Goal: Task Accomplishment & Management: Use online tool/utility

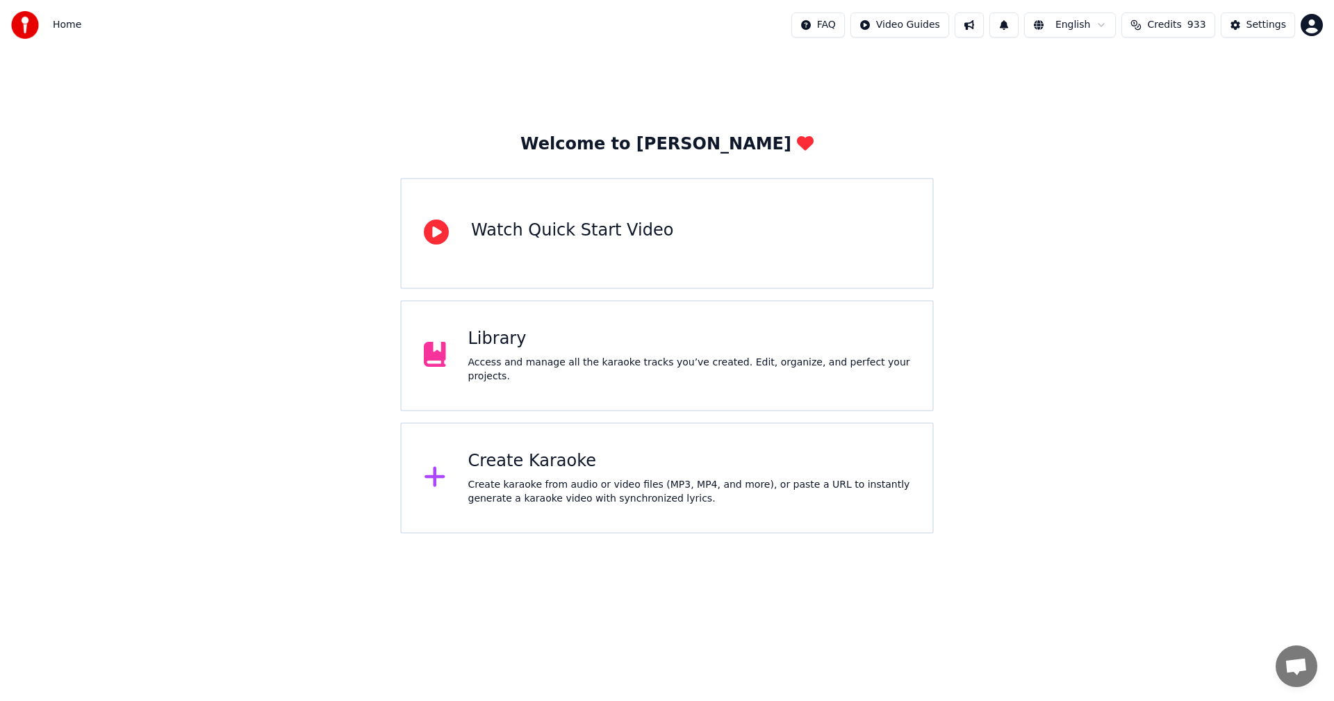
click at [504, 350] on div "Library" at bounding box center [689, 339] width 443 height 22
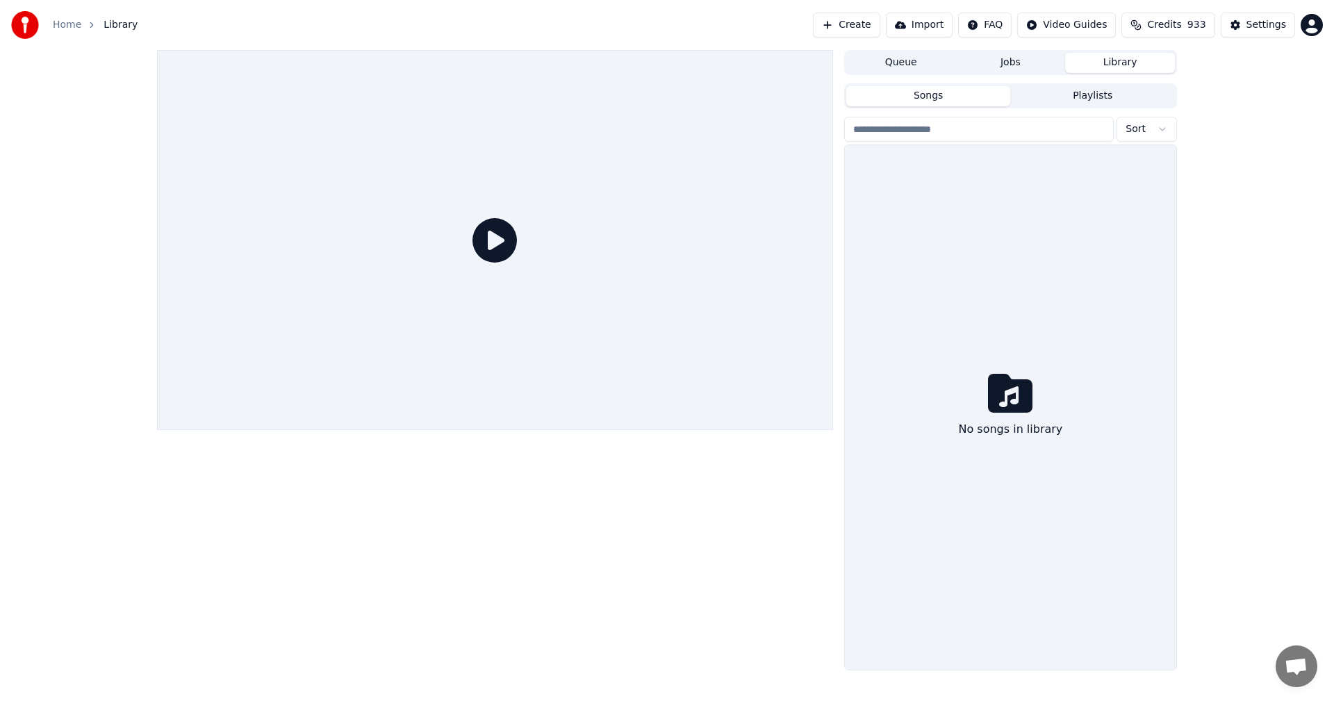
click at [504, 352] on div at bounding box center [495, 240] width 676 height 380
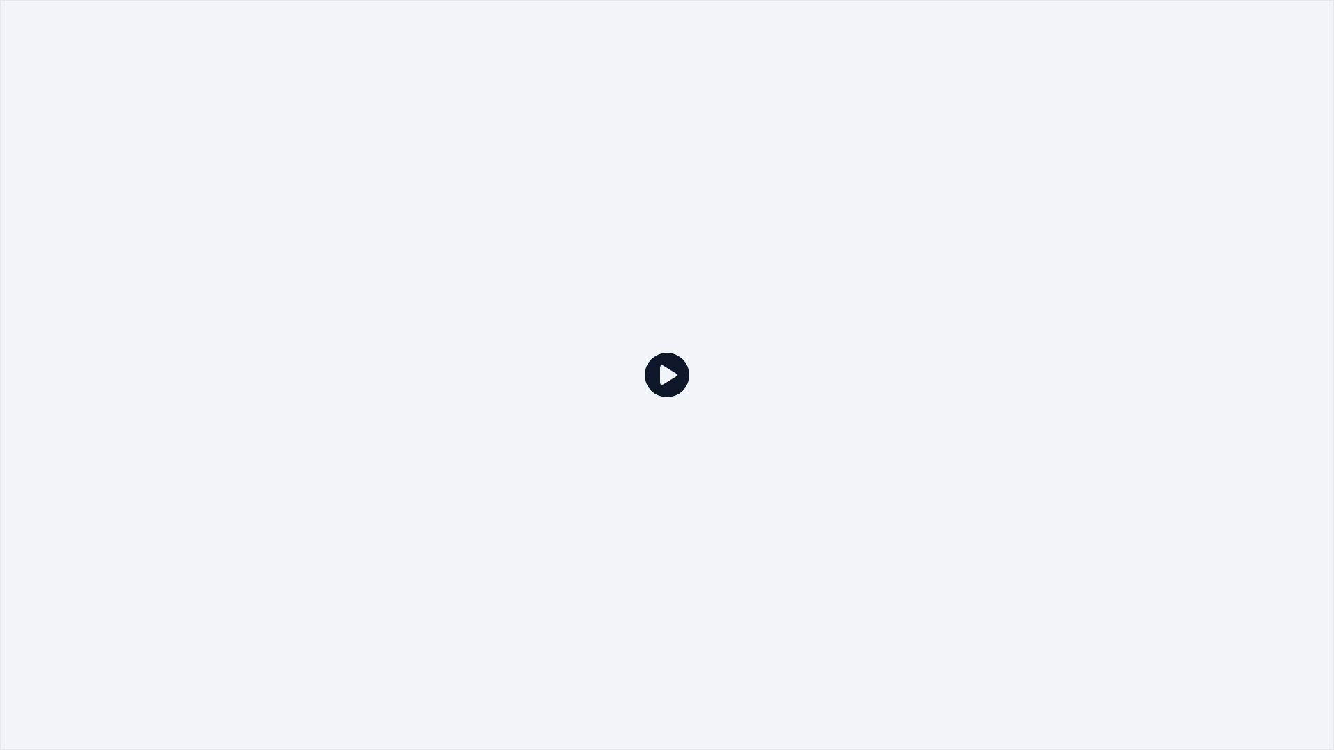
click at [663, 379] on icon at bounding box center [667, 375] width 44 height 44
click at [665, 379] on icon at bounding box center [667, 375] width 44 height 44
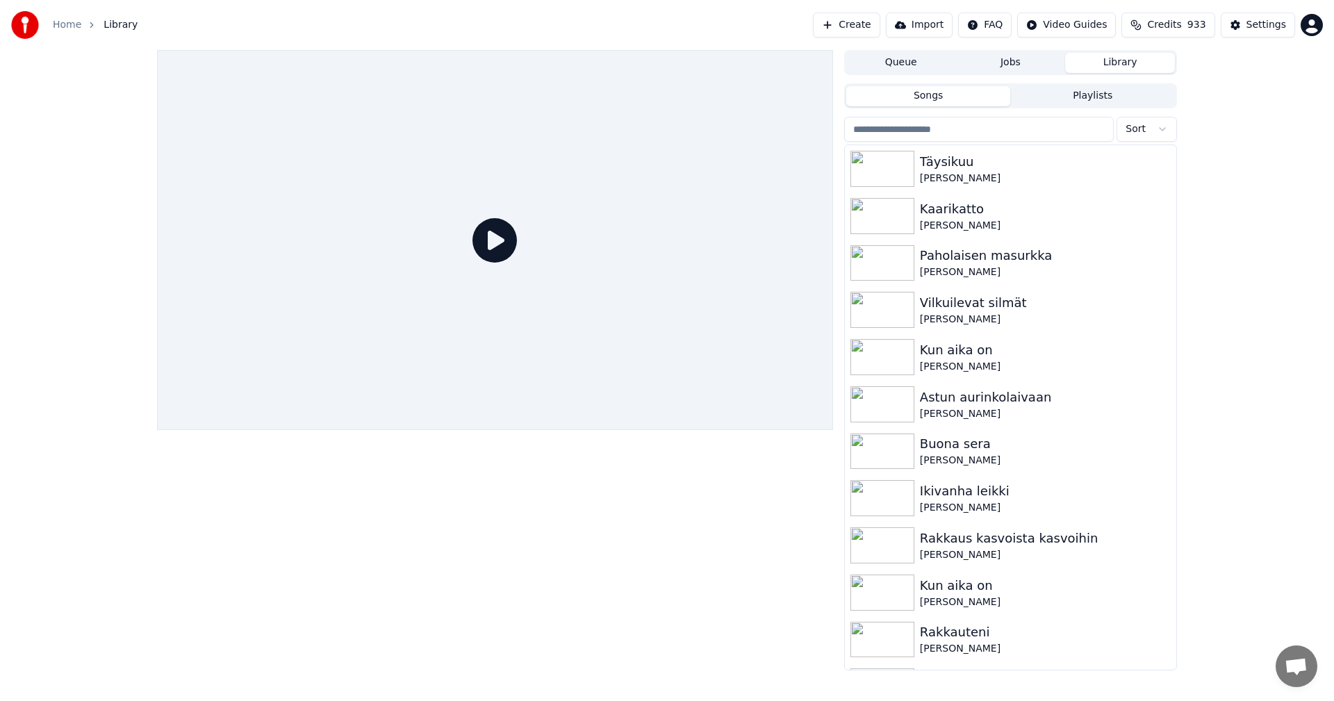
click at [665, 362] on div at bounding box center [495, 240] width 676 height 380
click at [897, 459] on img at bounding box center [882, 452] width 64 height 36
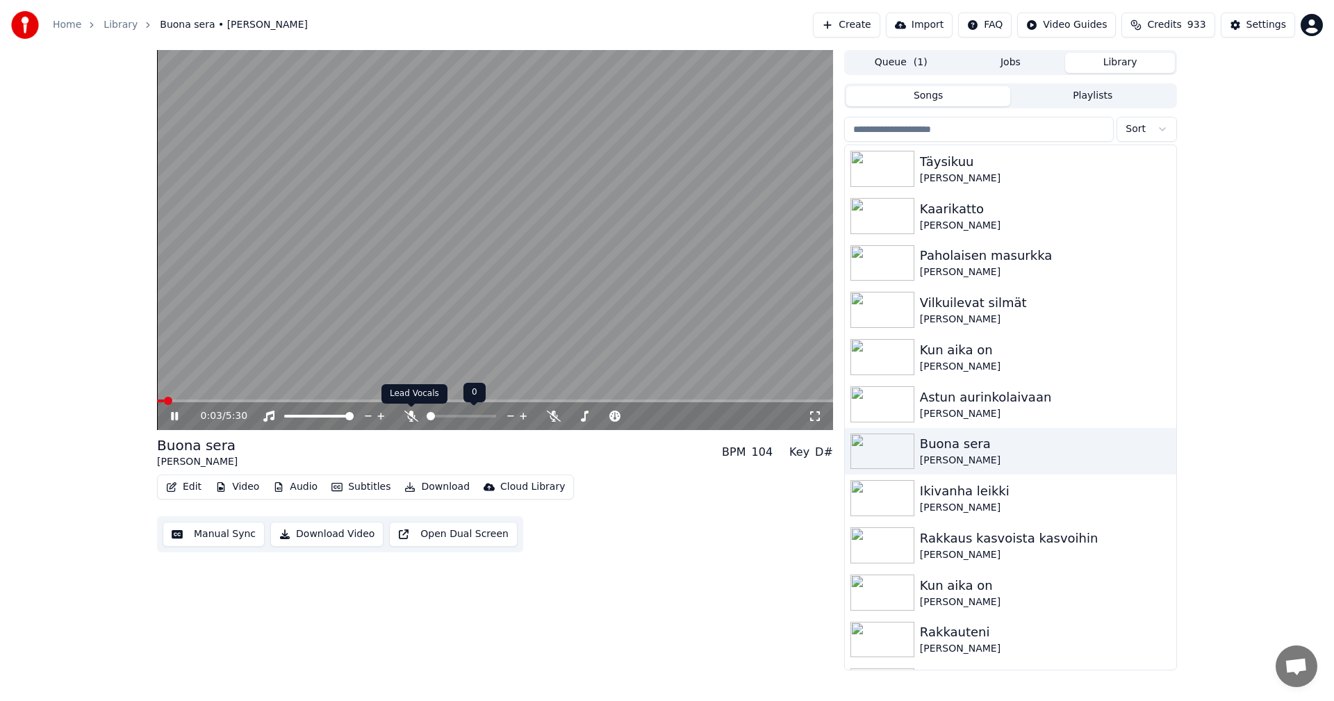
click at [413, 415] on icon at bounding box center [411, 416] width 14 height 11
click at [189, 484] on button "Edit" at bounding box center [183, 486] width 47 height 19
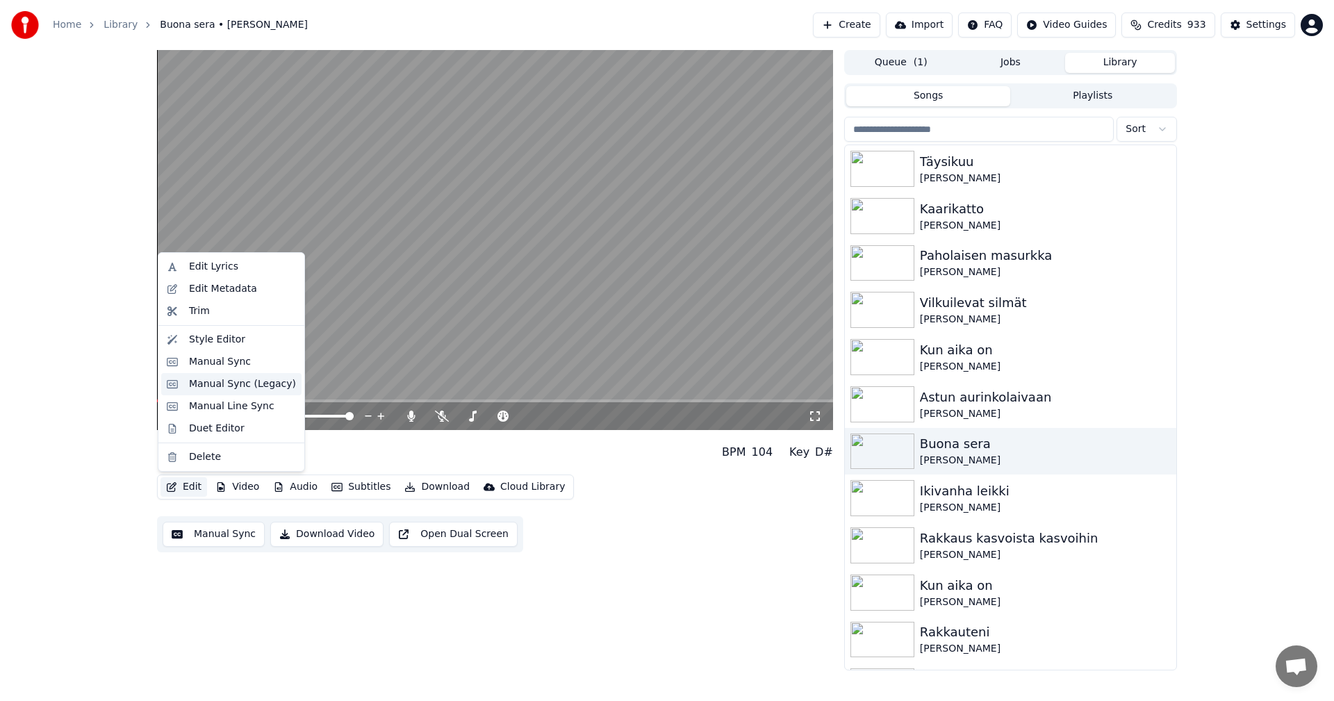
click at [257, 382] on div "Manual Sync (Legacy)" at bounding box center [242, 384] width 107 height 14
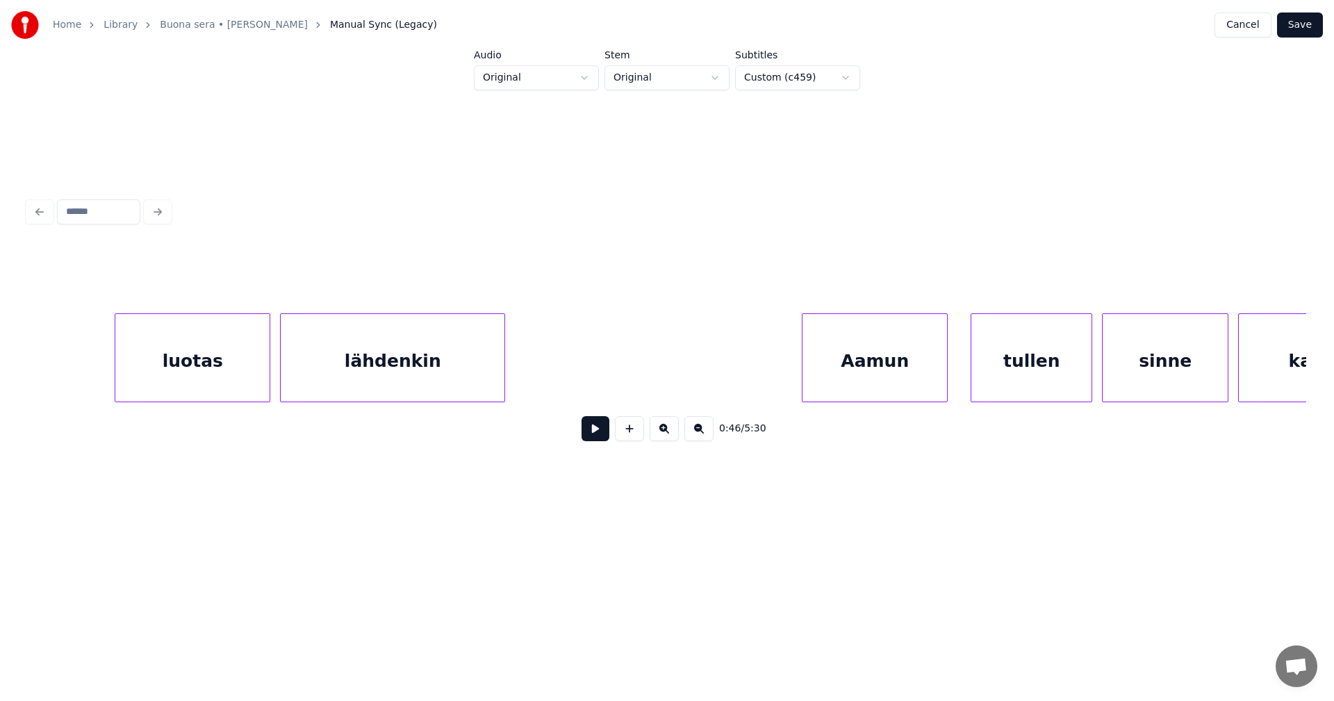
scroll to position [0, 28239]
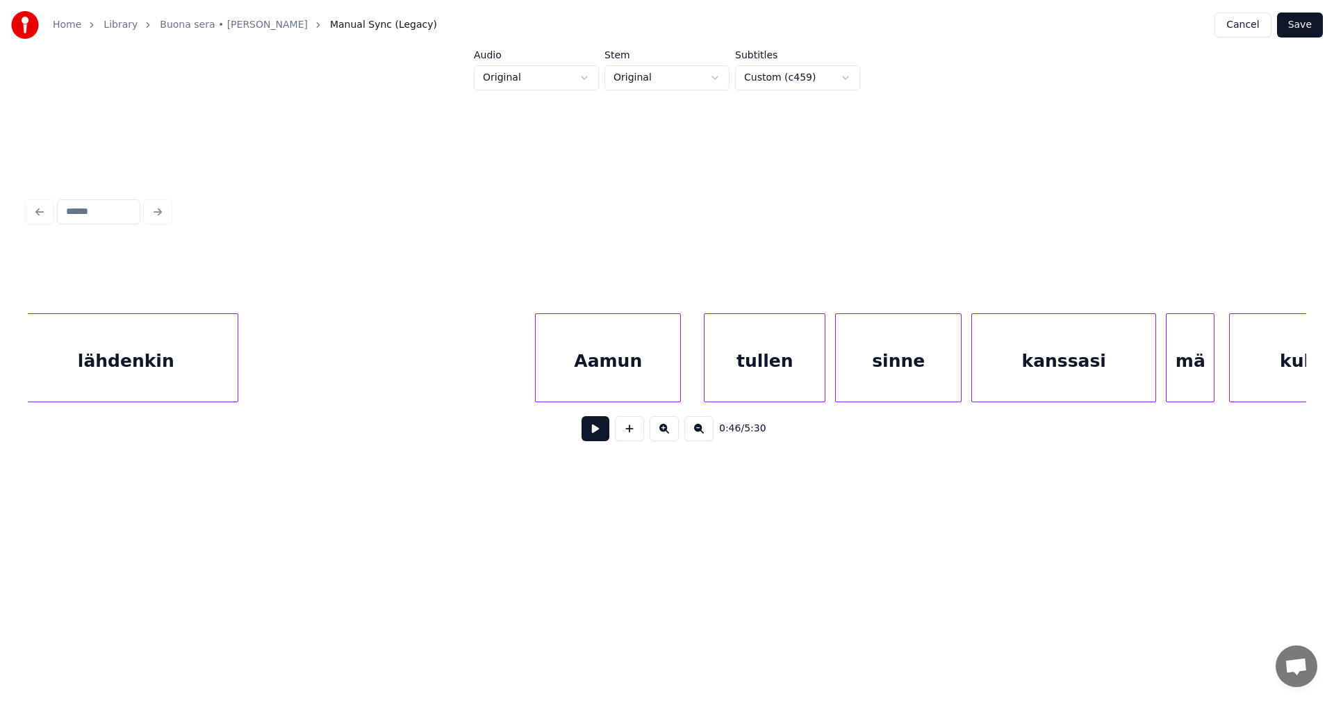
click at [622, 372] on div "Aamun" at bounding box center [608, 361] width 145 height 94
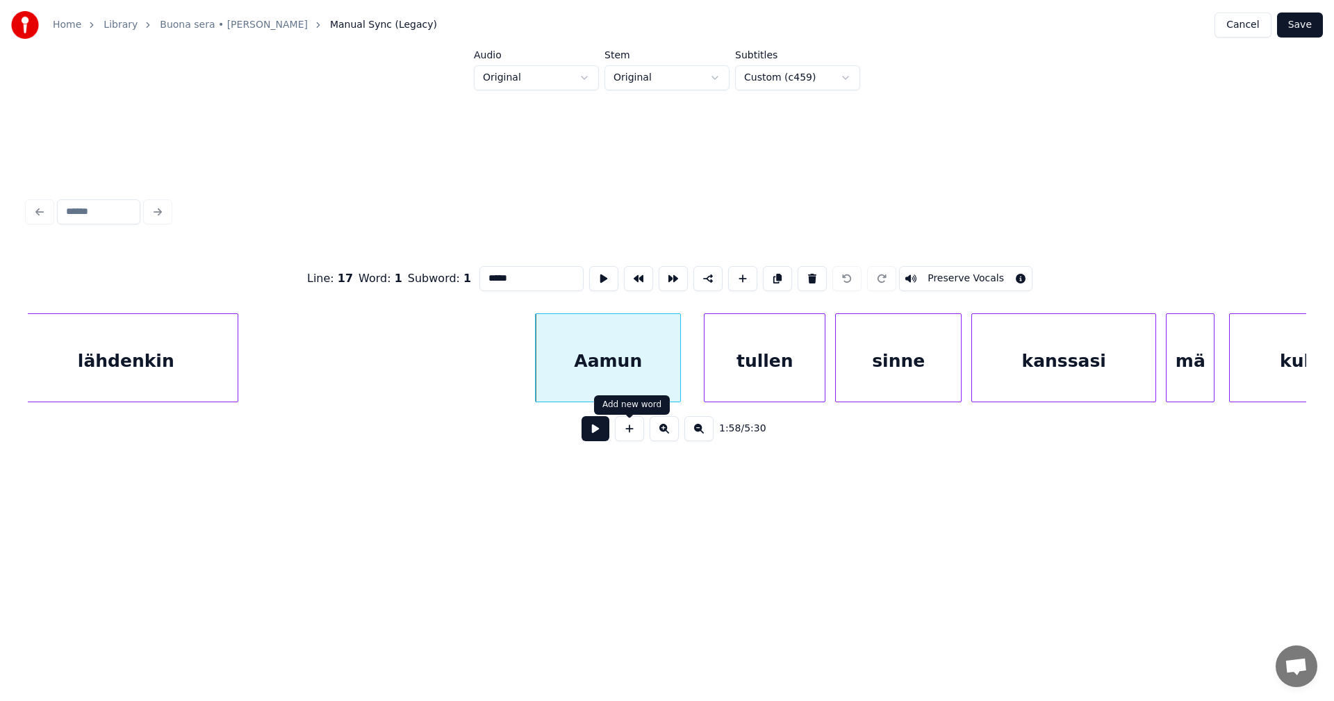
click at [597, 434] on button at bounding box center [595, 428] width 28 height 25
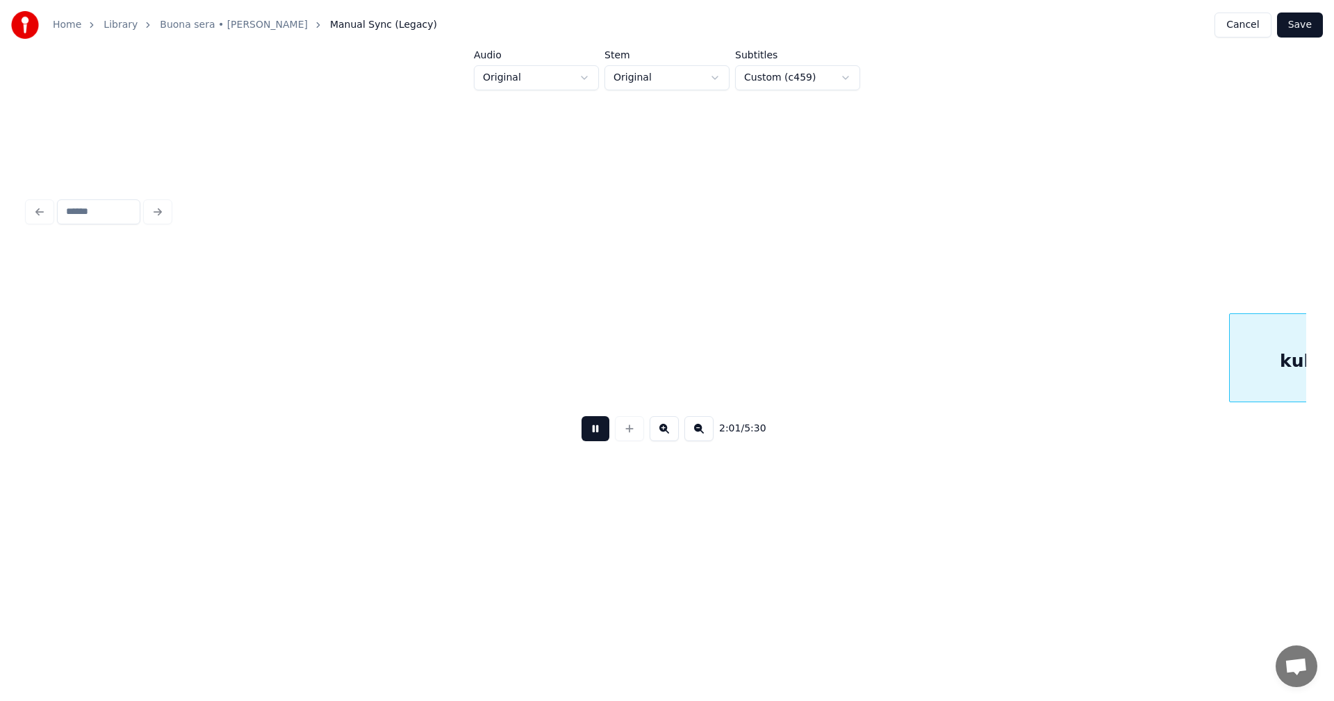
scroll to position [0, 29520]
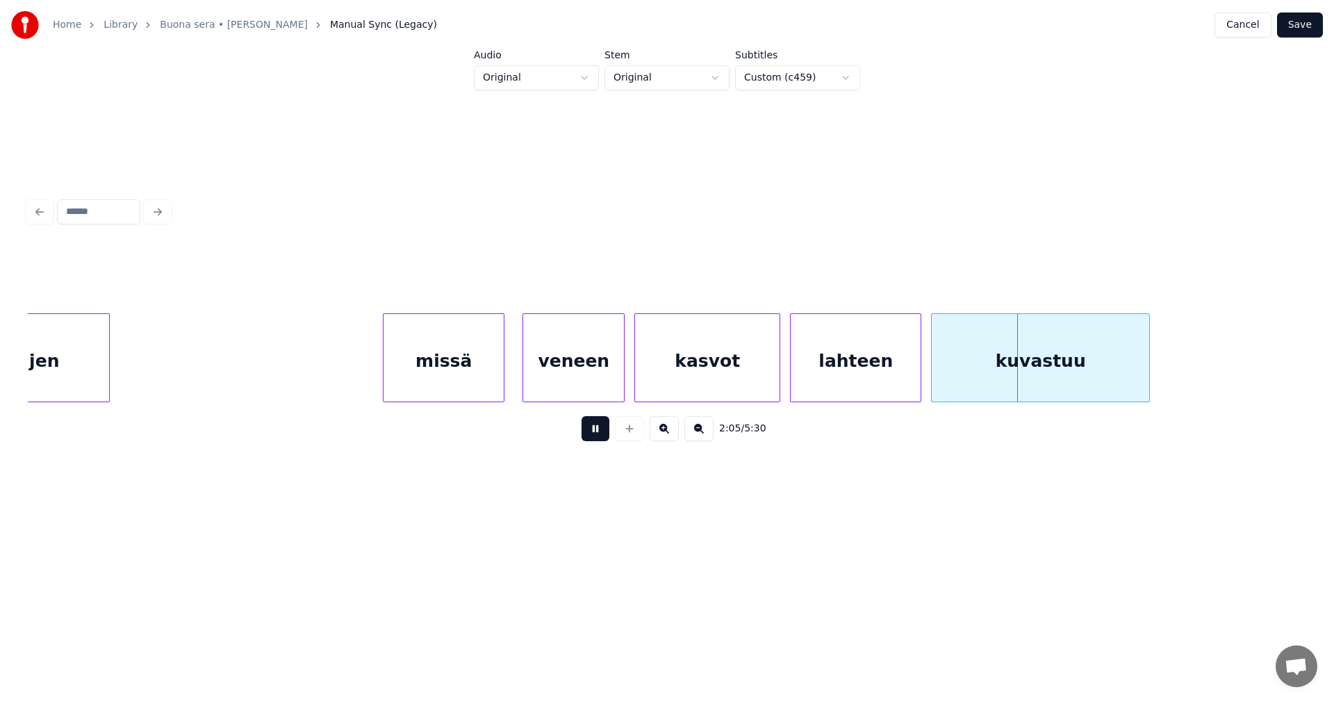
click at [558, 372] on div "veneen" at bounding box center [573, 361] width 101 height 94
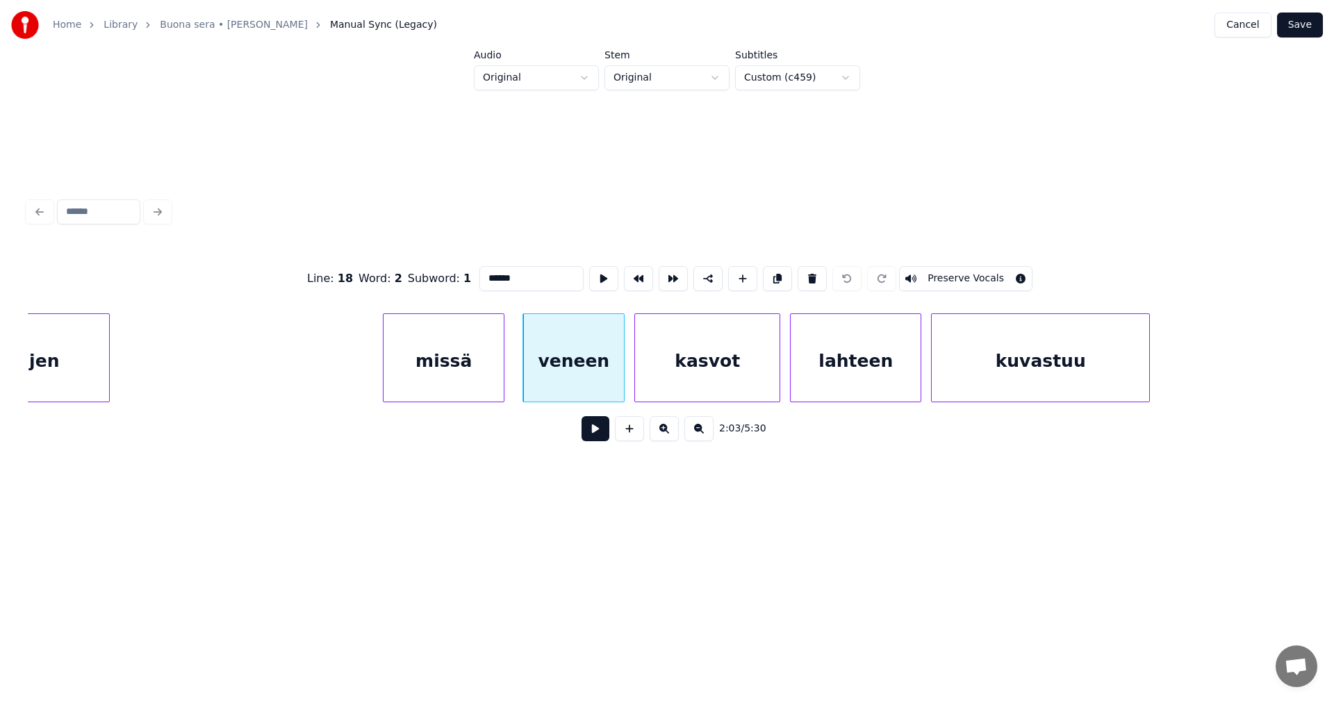
click at [595, 433] on button at bounding box center [595, 428] width 28 height 25
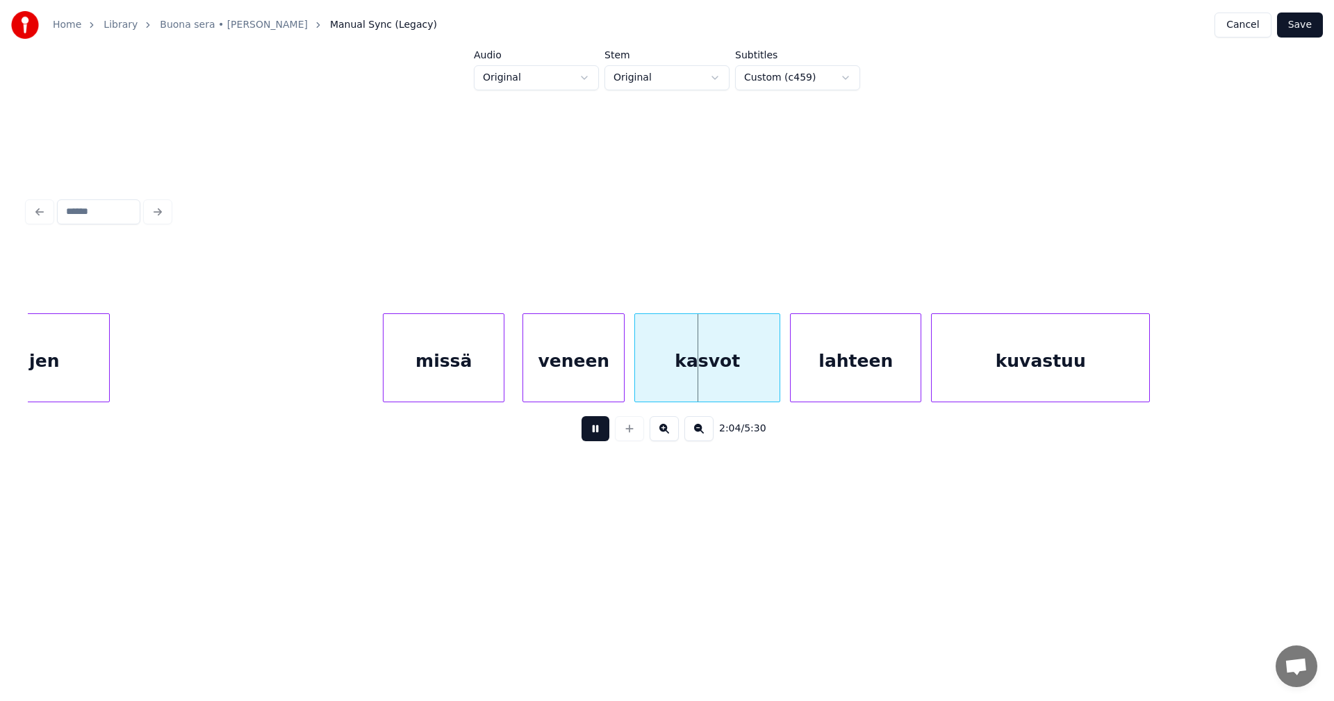
click at [595, 433] on button at bounding box center [595, 428] width 28 height 25
click at [590, 387] on div "veneen" at bounding box center [573, 361] width 101 height 94
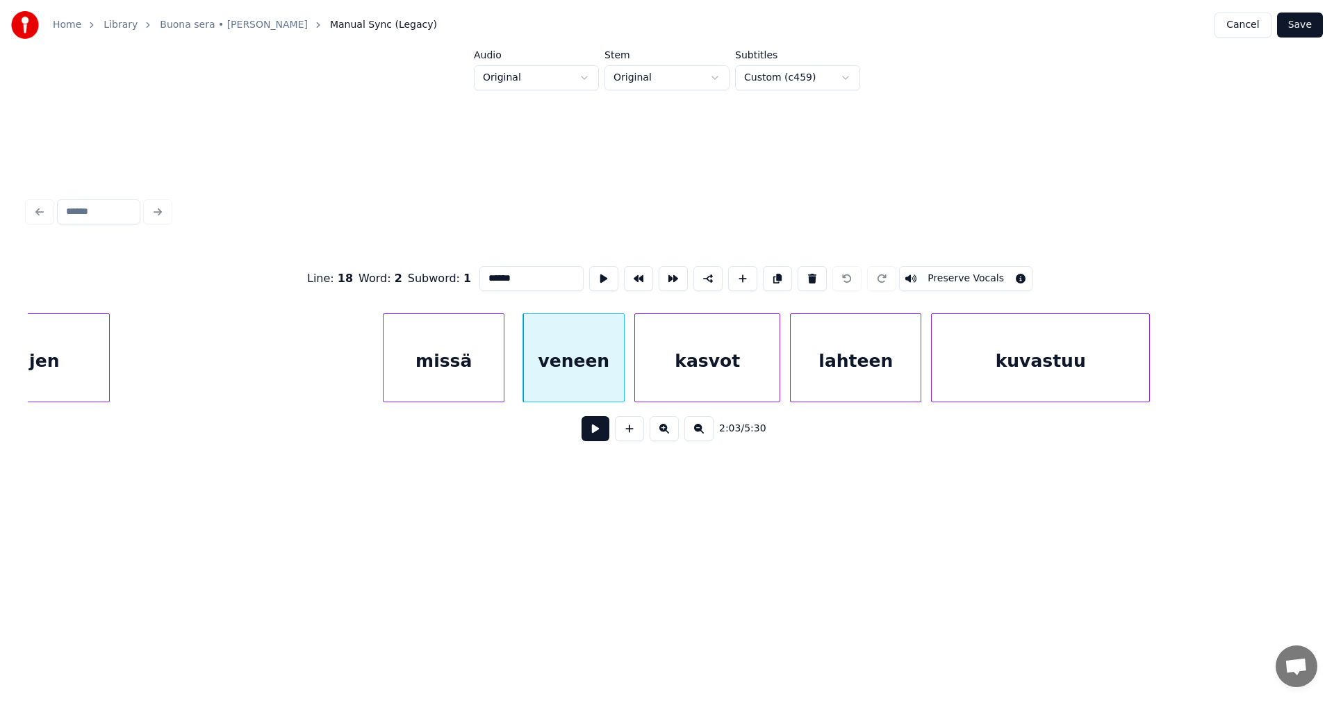
click at [597, 441] on button at bounding box center [595, 428] width 28 height 25
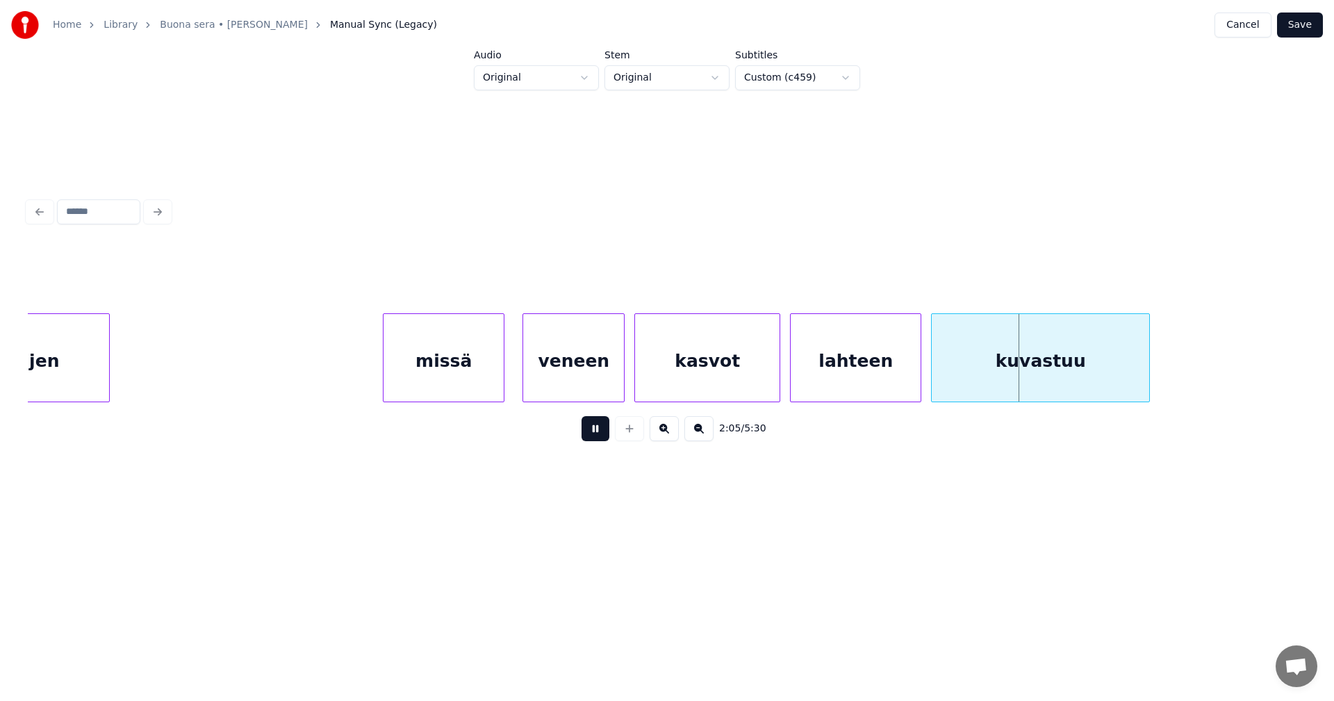
click at [597, 438] on button at bounding box center [595, 428] width 28 height 25
click at [586, 389] on div "veneen" at bounding box center [573, 361] width 101 height 94
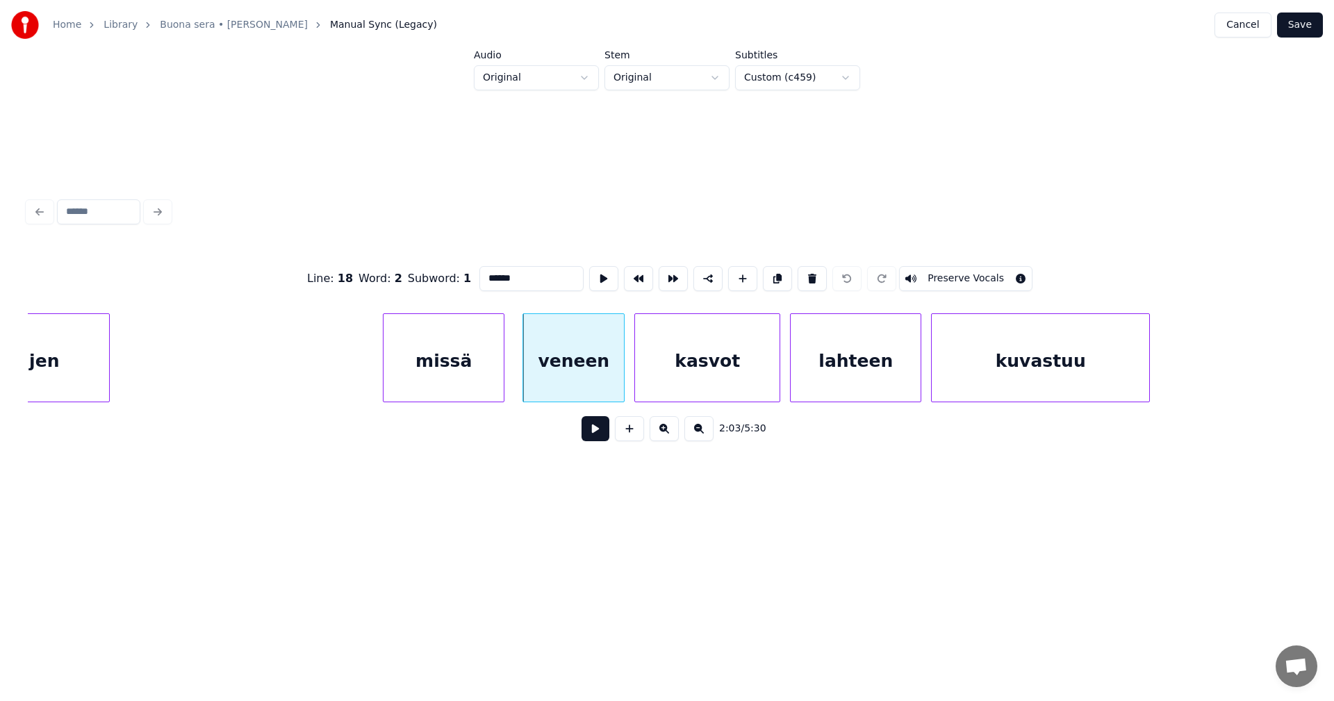
click at [593, 441] on button at bounding box center [595, 428] width 28 height 25
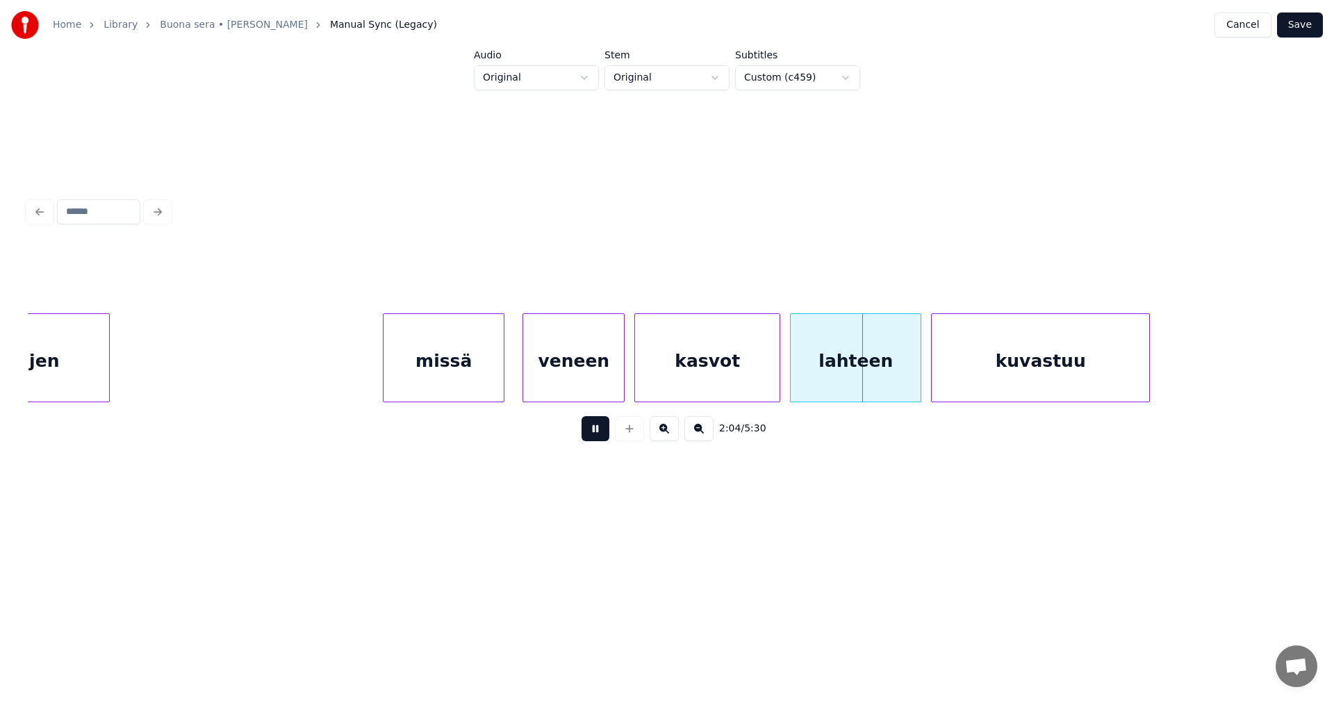
drag, startPoint x: 595, startPoint y: 440, endPoint x: 595, endPoint y: 405, distance: 35.4
click at [595, 439] on button at bounding box center [595, 428] width 28 height 25
click at [668, 390] on div "kasvot" at bounding box center [707, 361] width 145 height 94
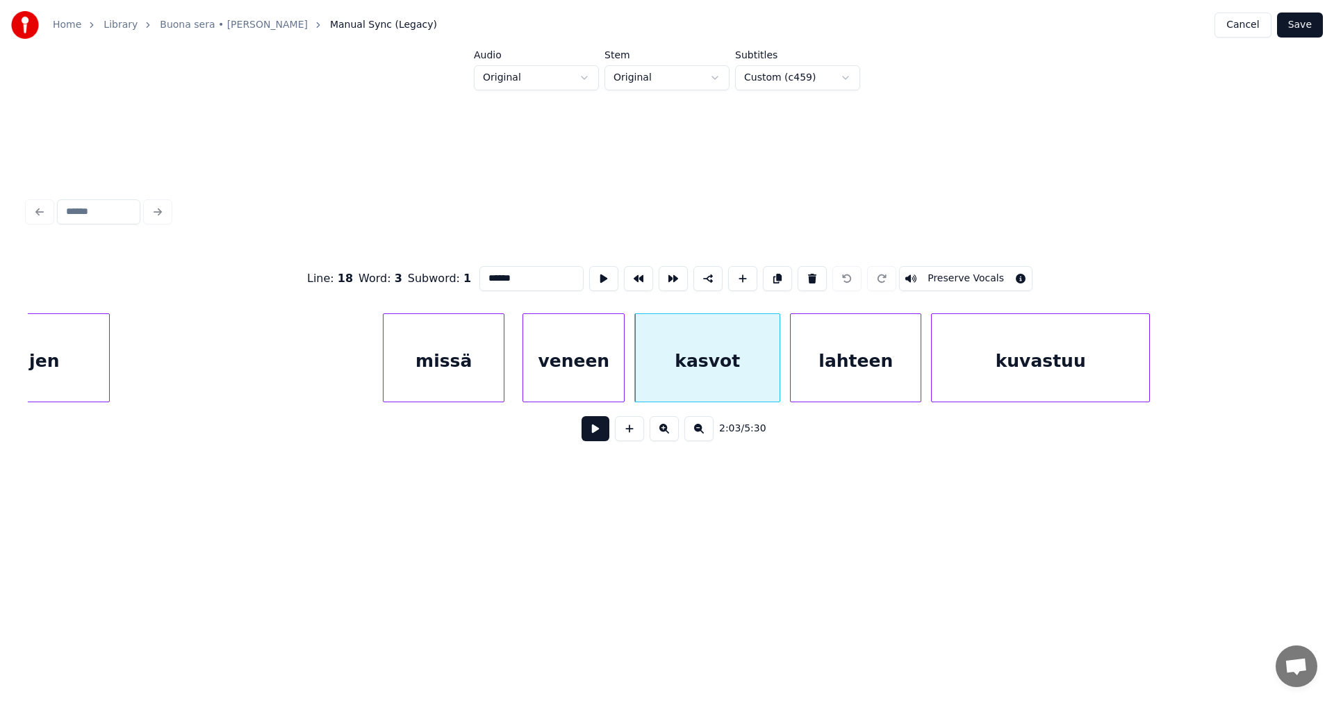
click at [598, 438] on button at bounding box center [595, 428] width 28 height 25
click at [600, 435] on button at bounding box center [595, 428] width 28 height 25
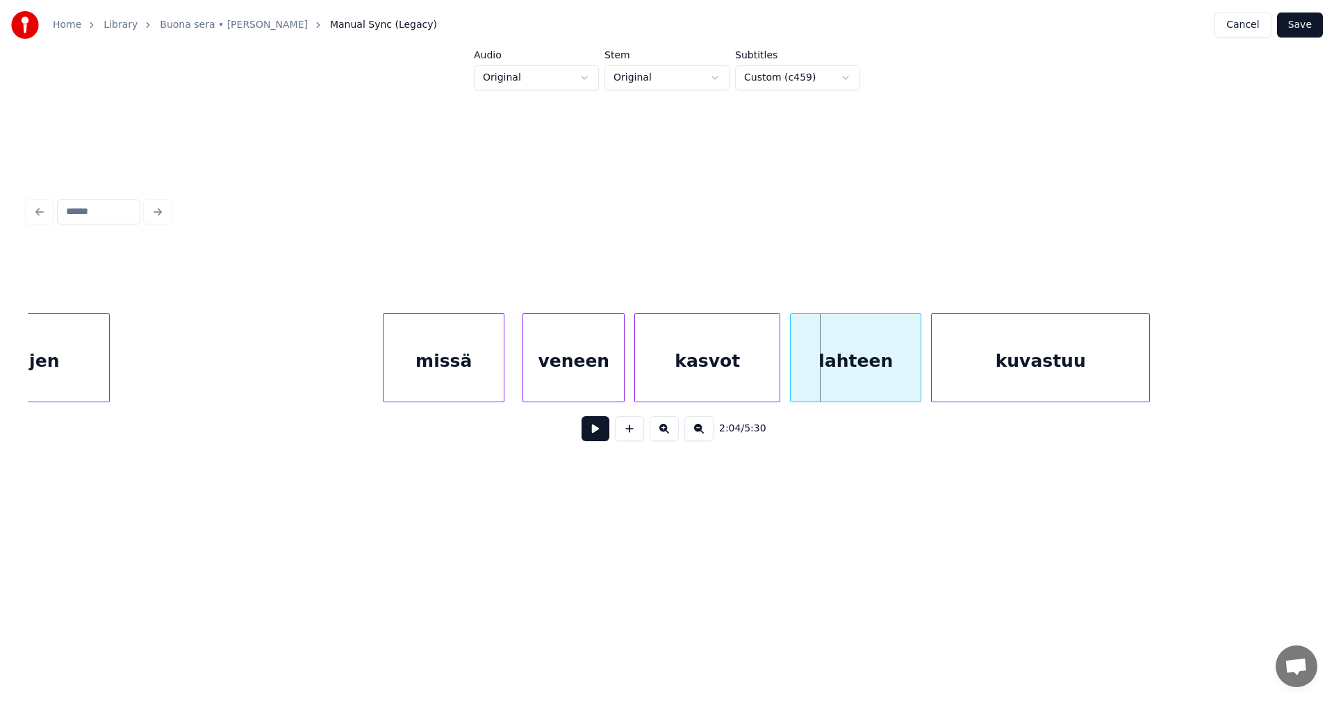
click at [666, 383] on div "kasvot" at bounding box center [707, 361] width 145 height 94
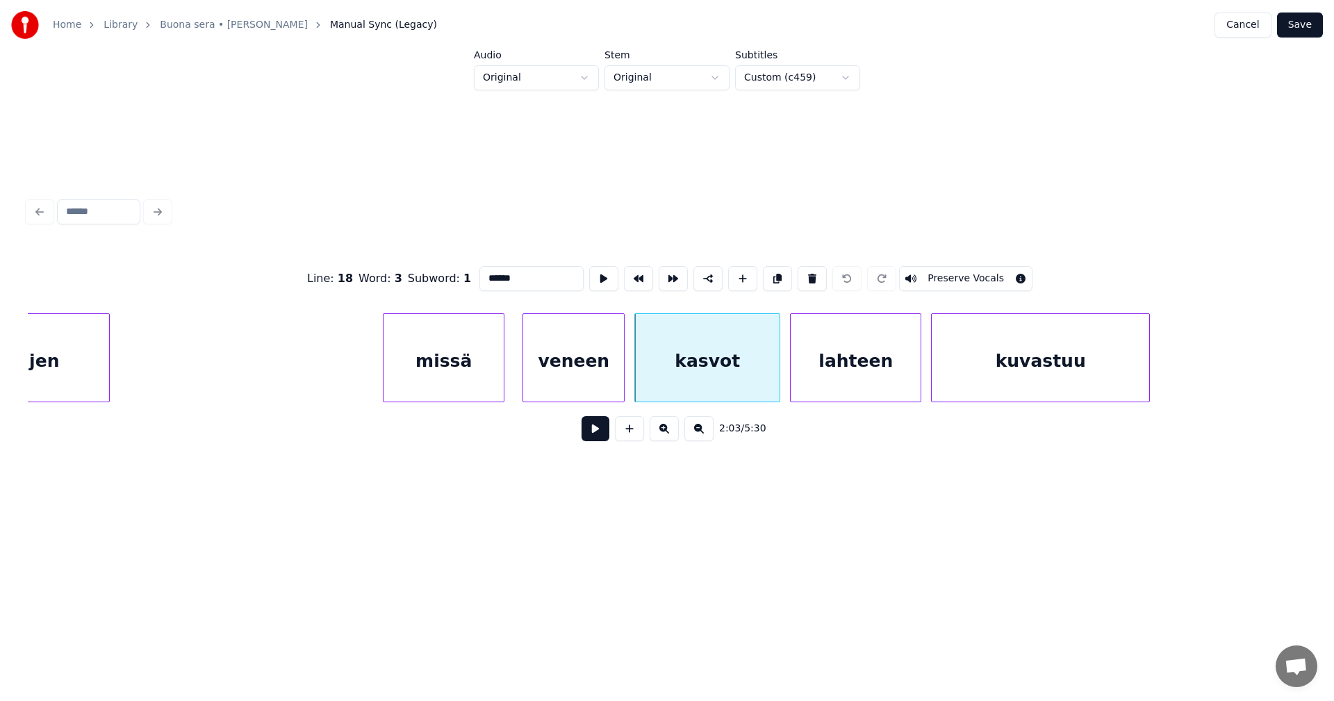
click at [597, 434] on button at bounding box center [595, 428] width 28 height 25
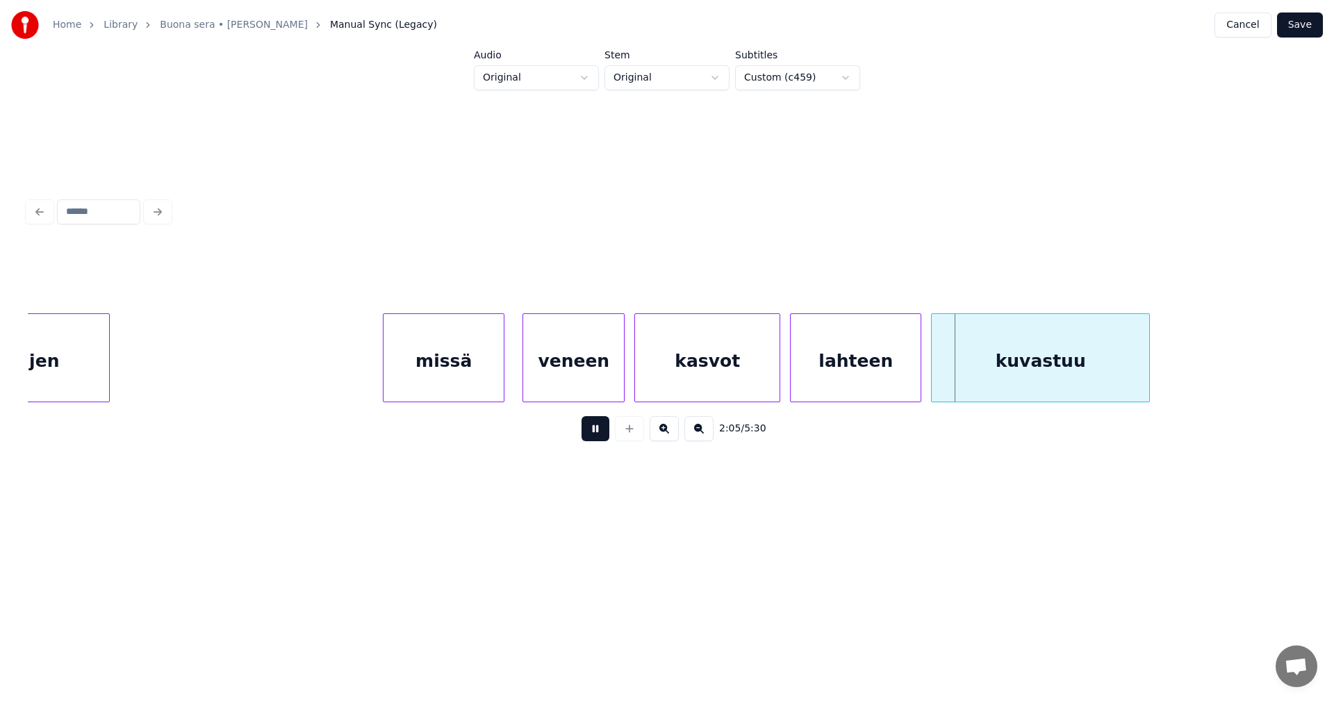
click at [597, 433] on button at bounding box center [595, 428] width 28 height 25
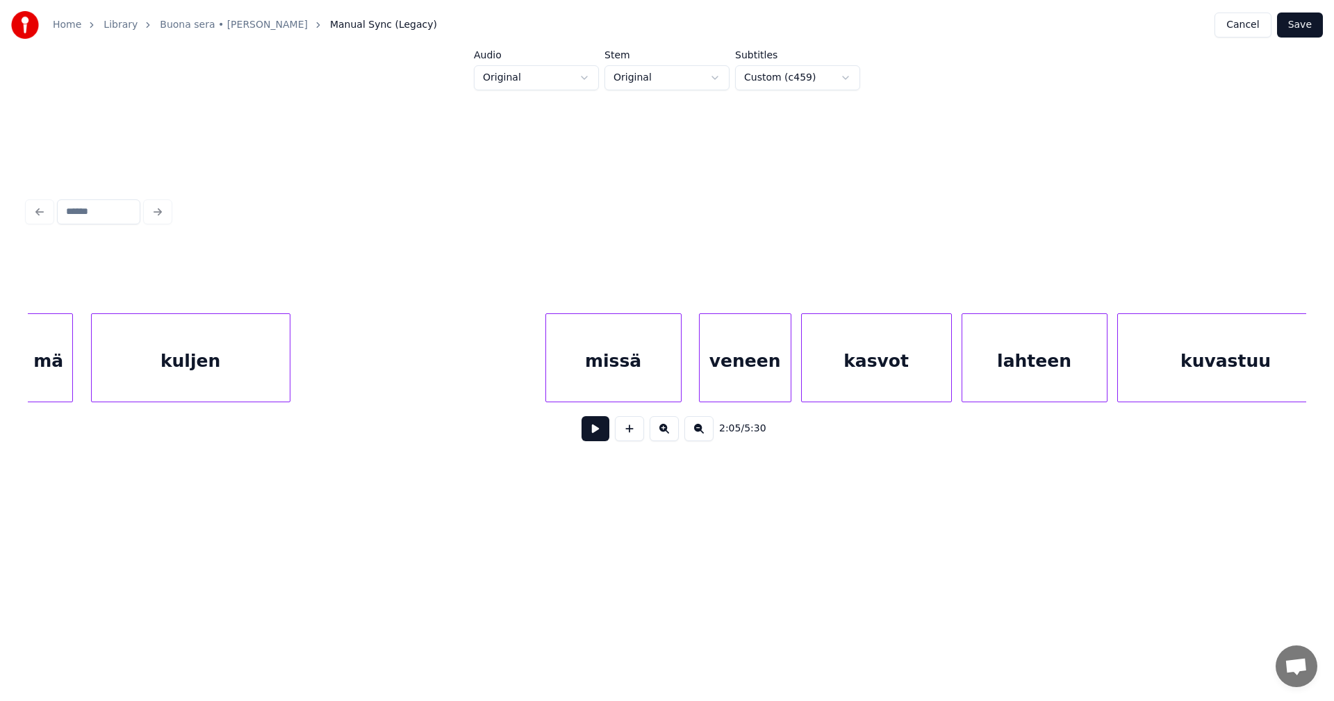
scroll to position [0, 57682]
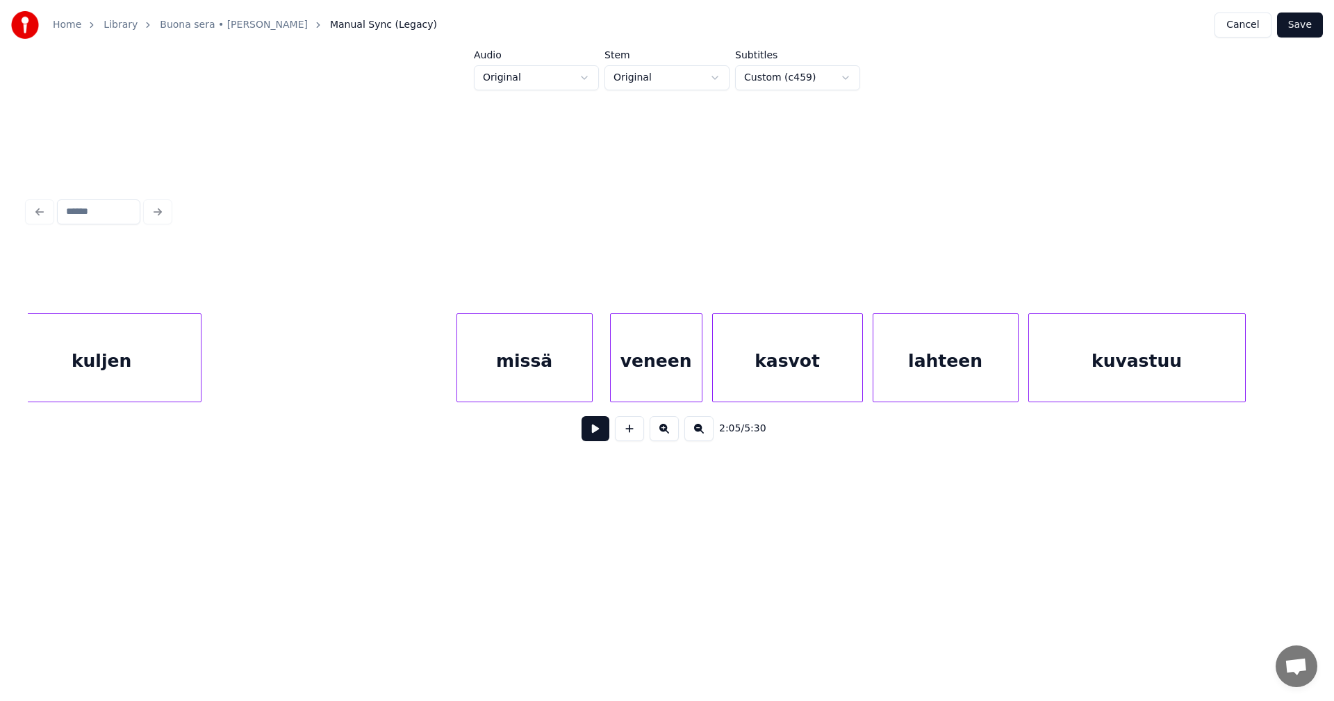
click at [558, 367] on div "missä" at bounding box center [524, 361] width 135 height 94
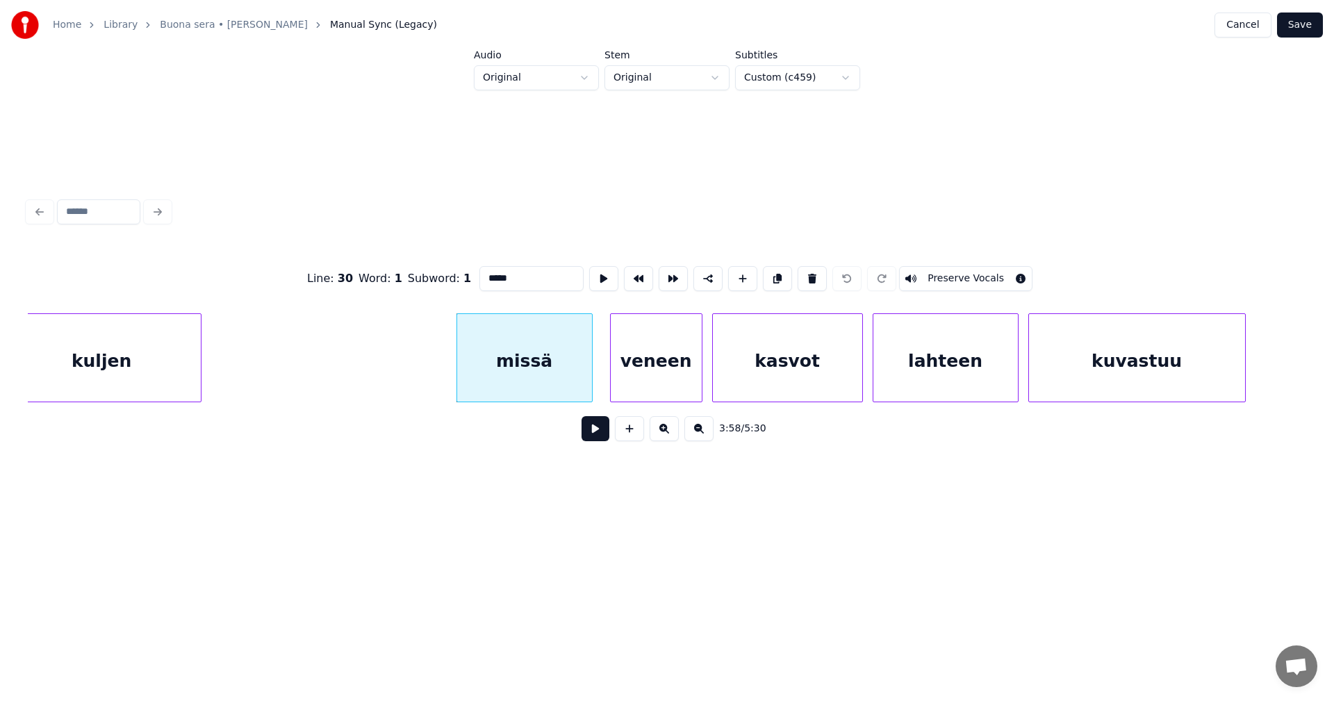
click at [601, 434] on button at bounding box center [595, 428] width 28 height 25
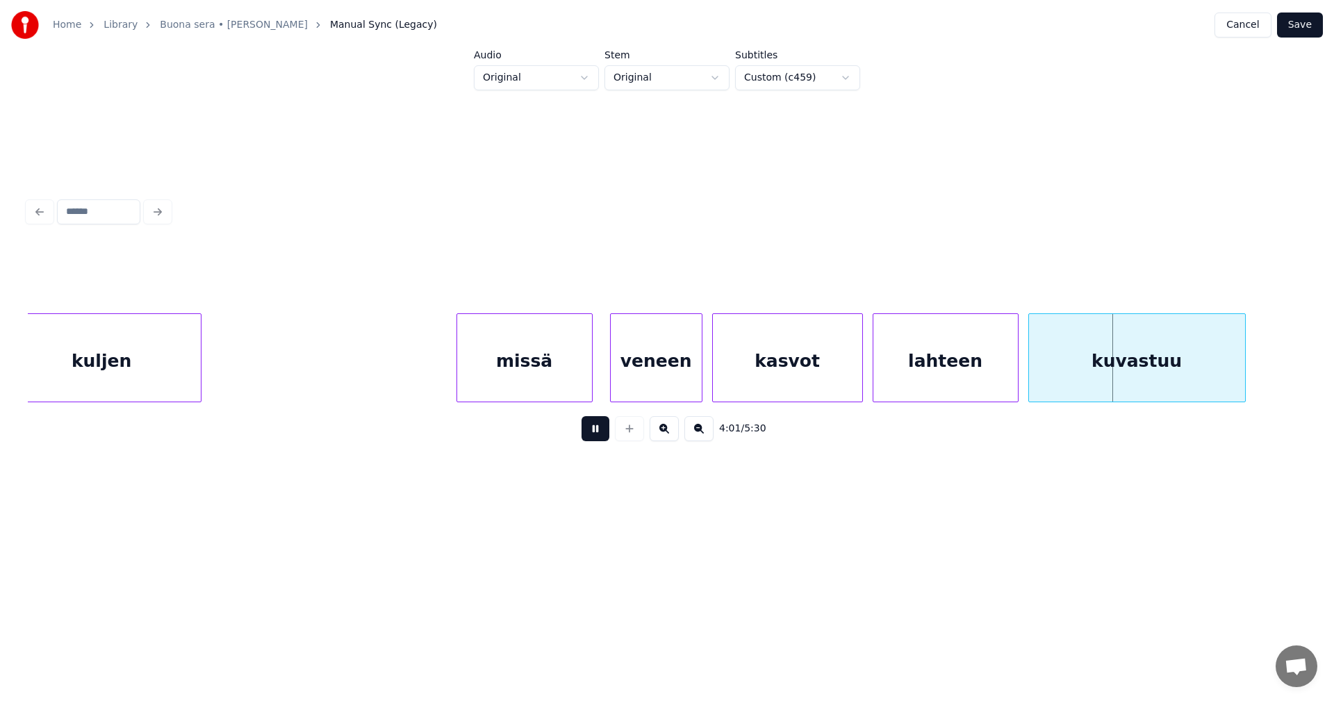
drag, startPoint x: 601, startPoint y: 433, endPoint x: 561, endPoint y: 366, distance: 77.6
click at [601, 431] on button at bounding box center [595, 428] width 28 height 25
click at [554, 364] on div "missä" at bounding box center [518, 361] width 135 height 94
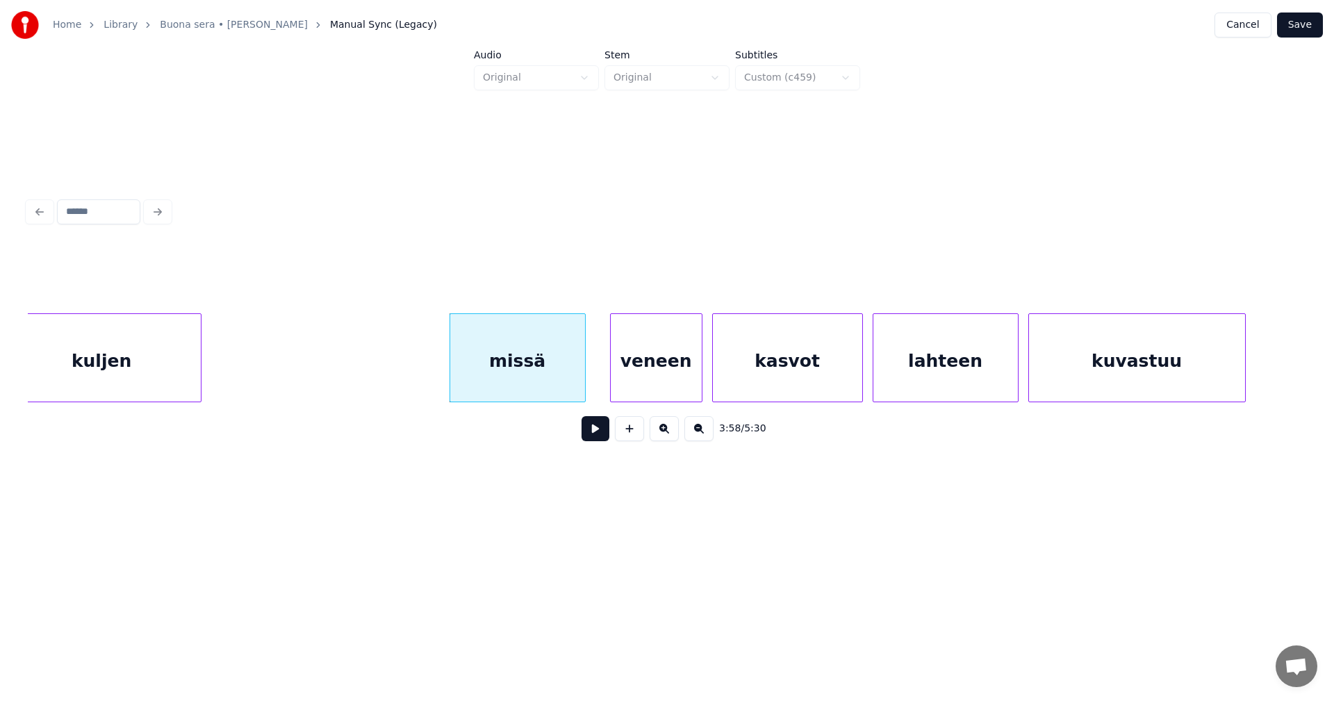
click at [597, 434] on button at bounding box center [595, 428] width 28 height 25
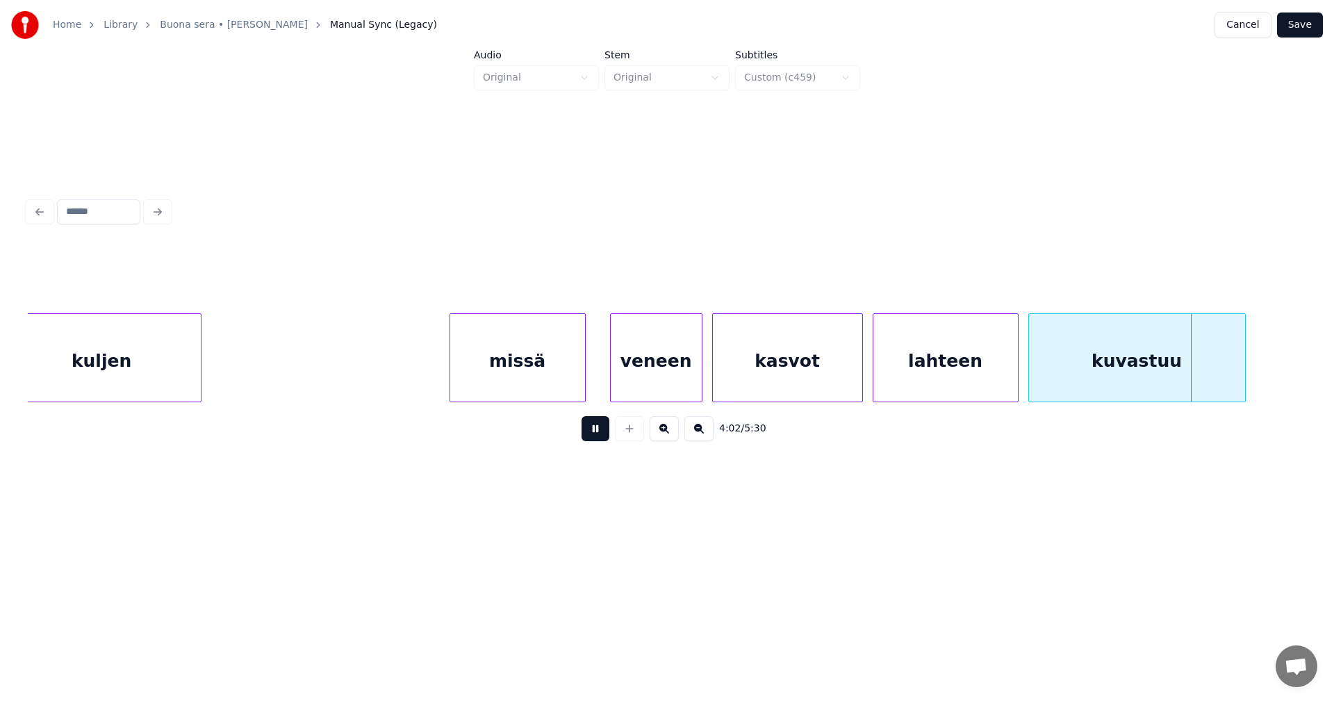
click at [599, 437] on button at bounding box center [595, 428] width 28 height 25
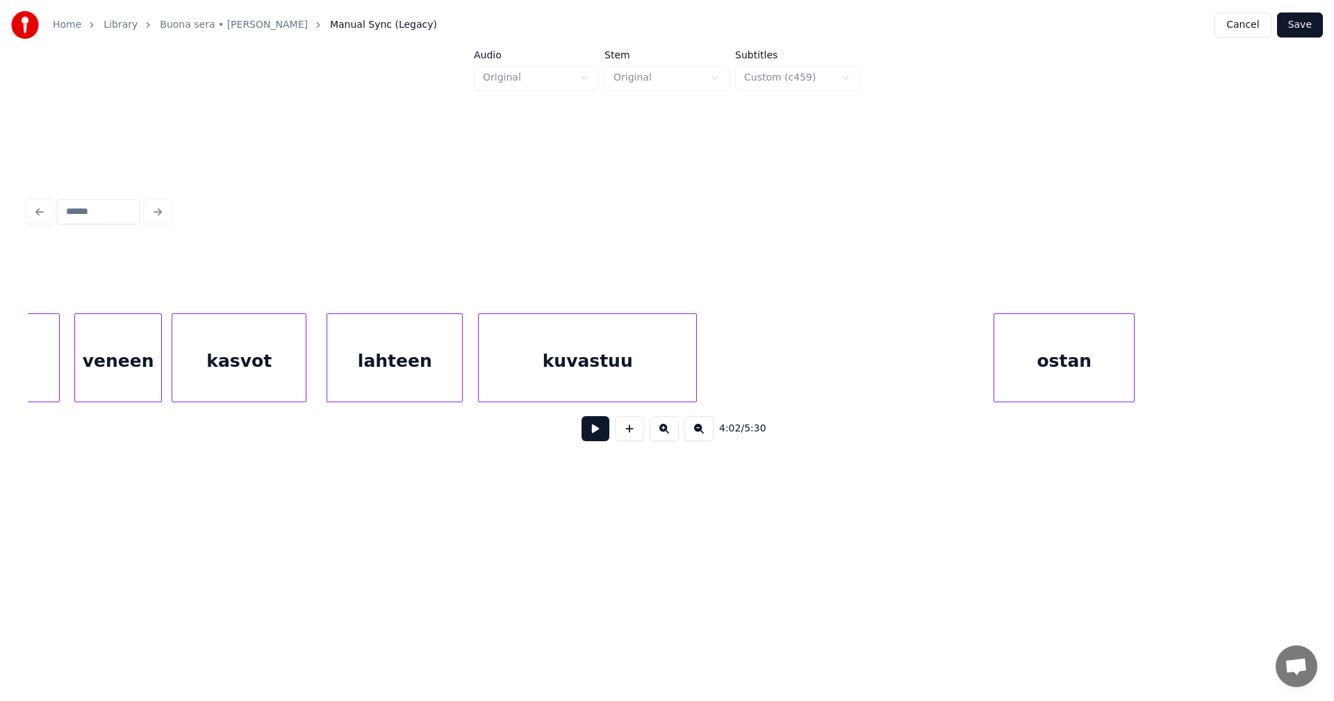
scroll to position [0, 70955]
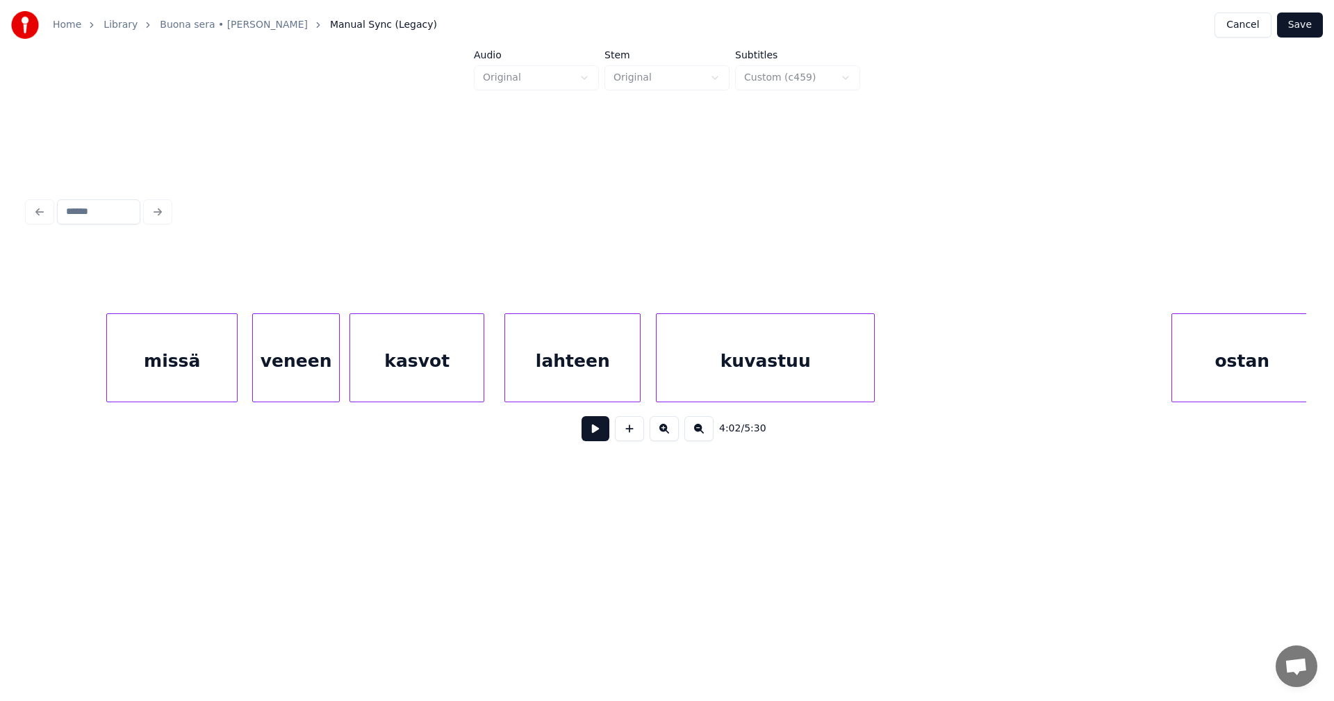
click at [224, 365] on div "missä" at bounding box center [172, 361] width 130 height 94
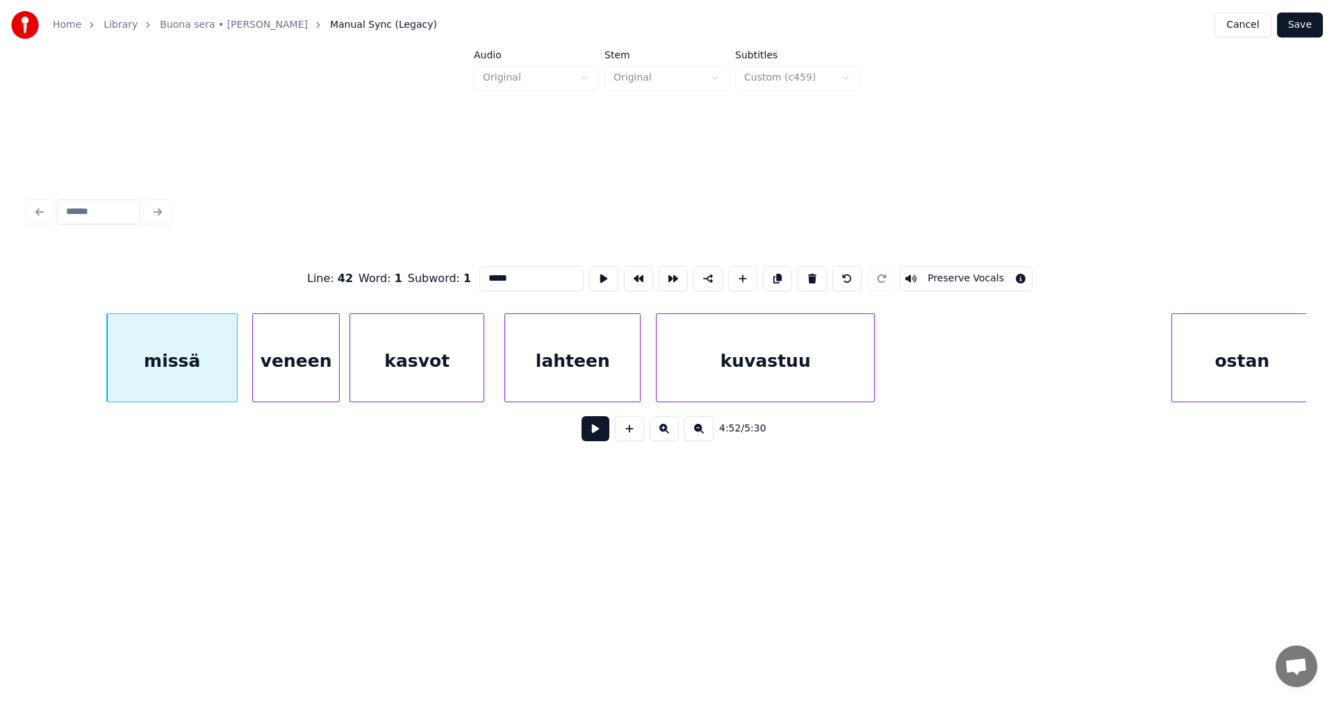
click at [597, 431] on button at bounding box center [595, 428] width 28 height 25
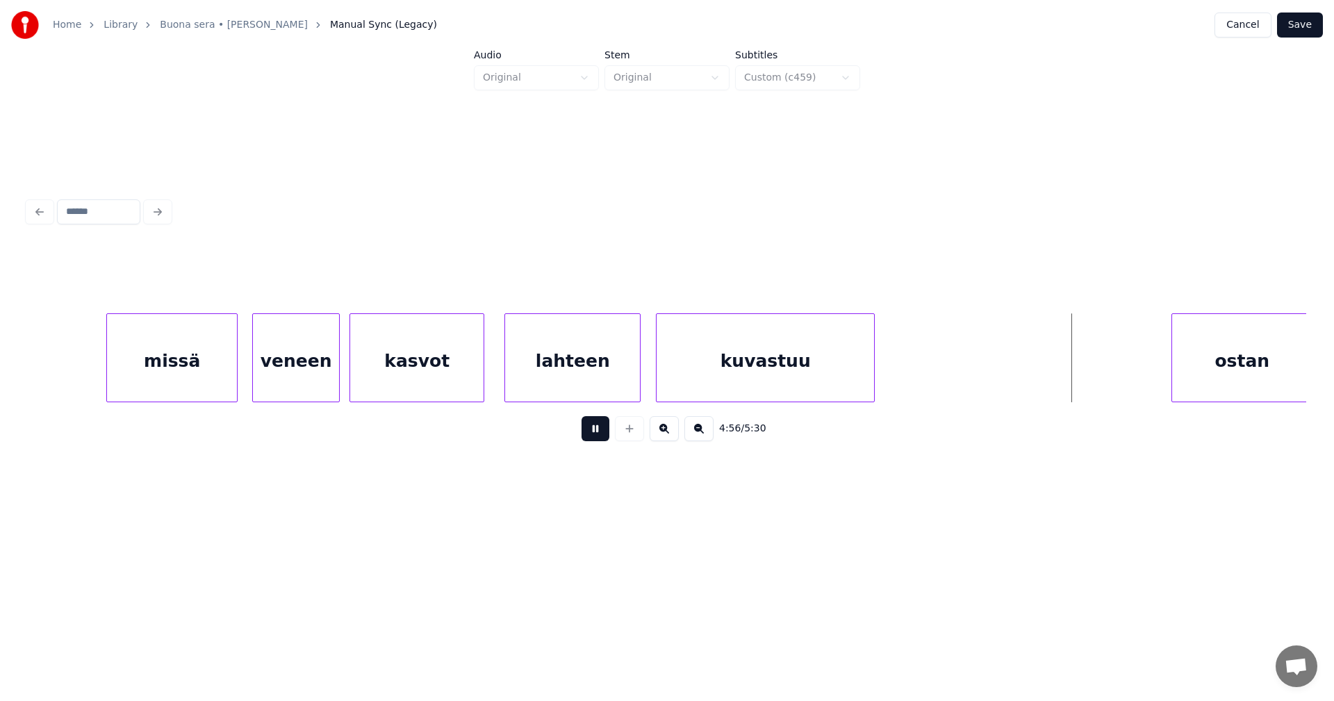
click at [597, 431] on button at bounding box center [595, 428] width 28 height 25
click at [1303, 27] on button "Save" at bounding box center [1300, 25] width 46 height 25
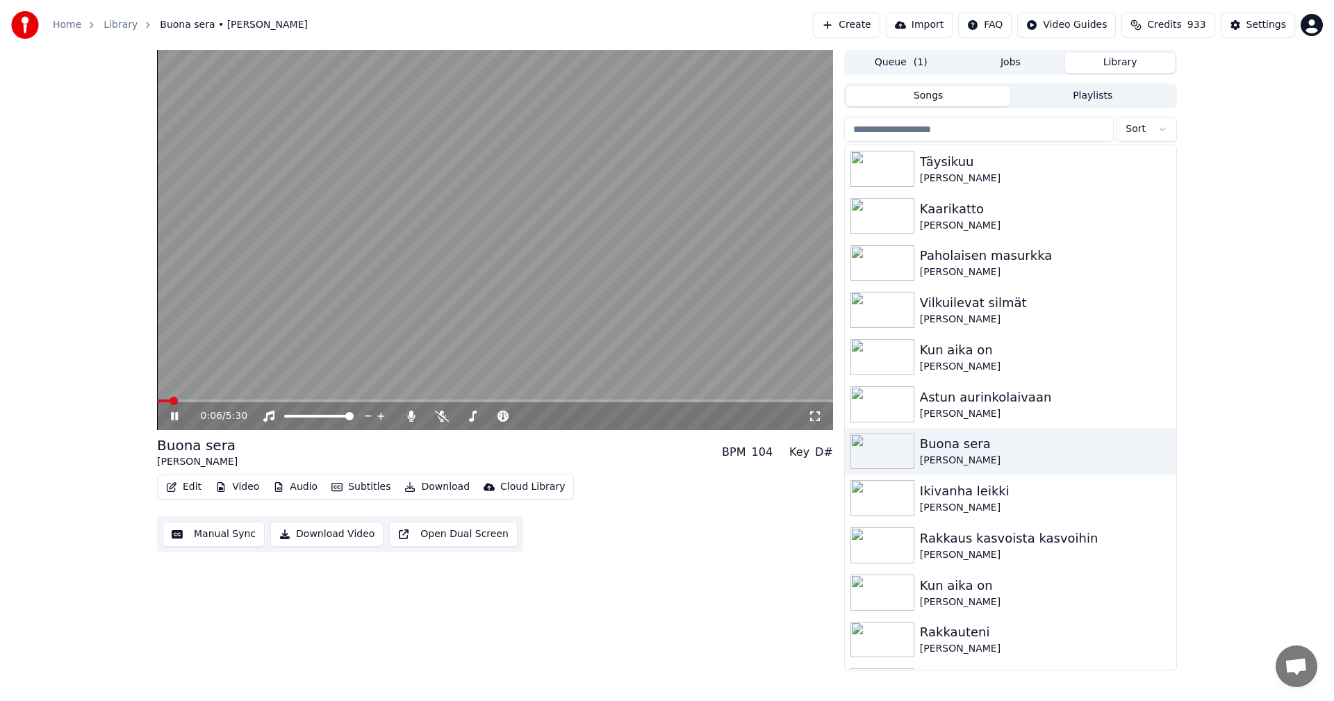
click at [174, 417] on icon at bounding box center [174, 416] width 7 height 8
